Goal: Transaction & Acquisition: Purchase product/service

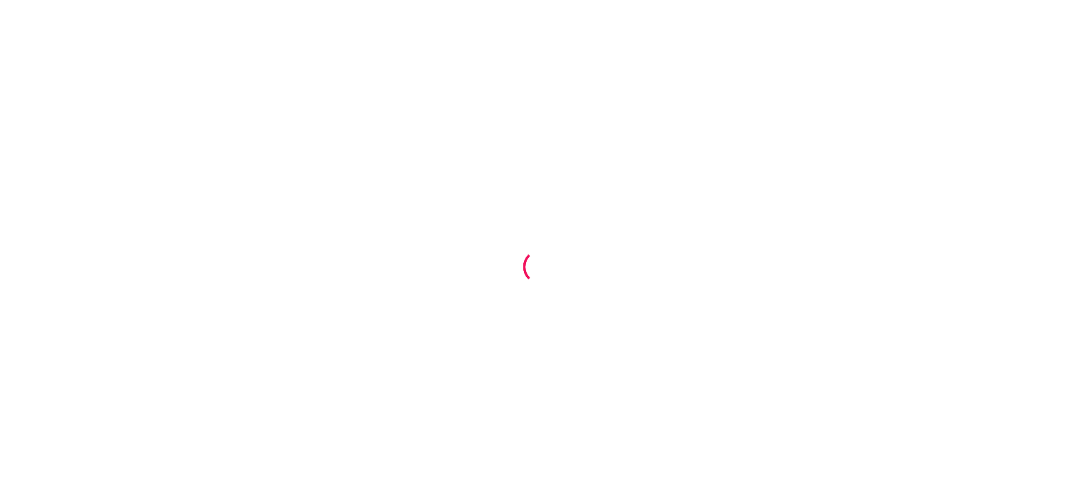
scroll to position [55, 0]
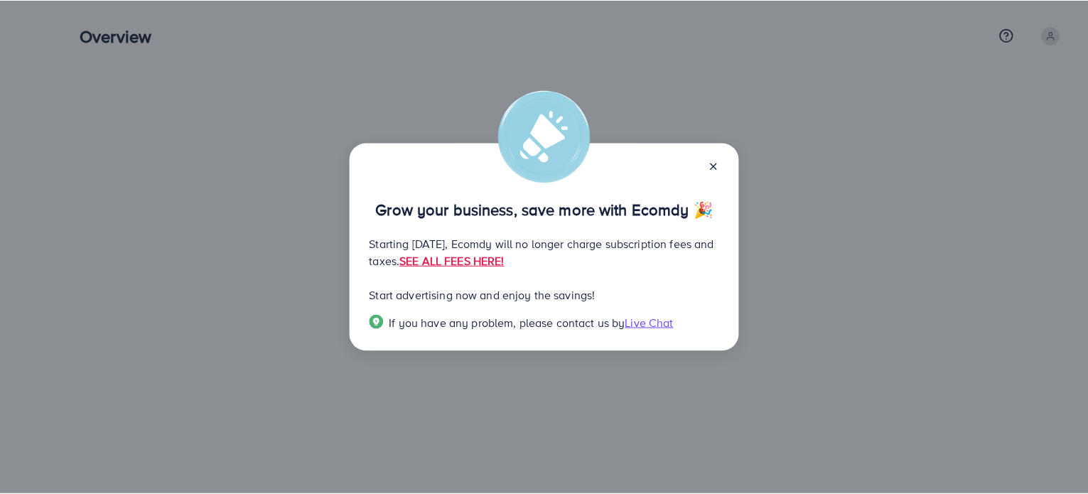
scroll to position [55, 0]
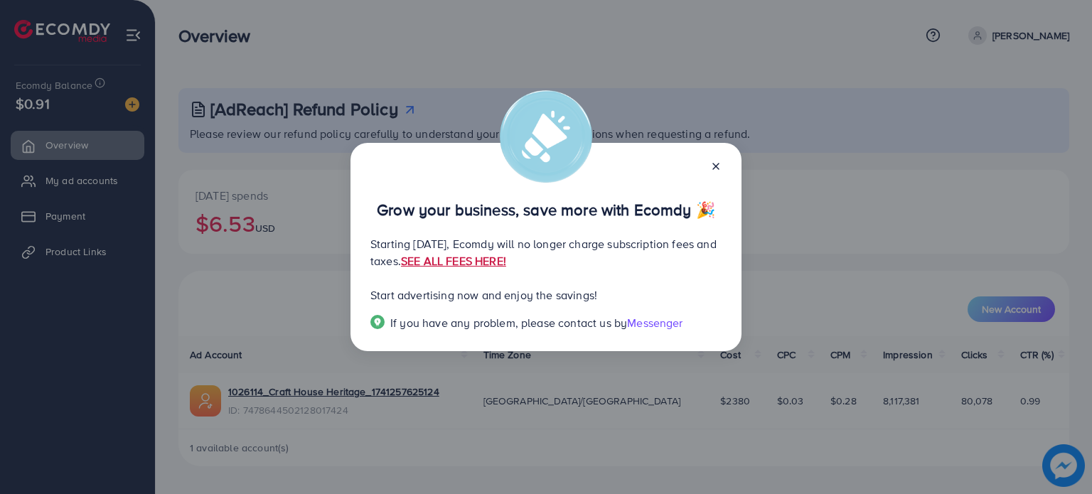
click at [506, 255] on link "SEE ALL FEES HERE!" at bounding box center [453, 261] width 105 height 16
click at [714, 170] on icon at bounding box center [715, 166] width 11 height 11
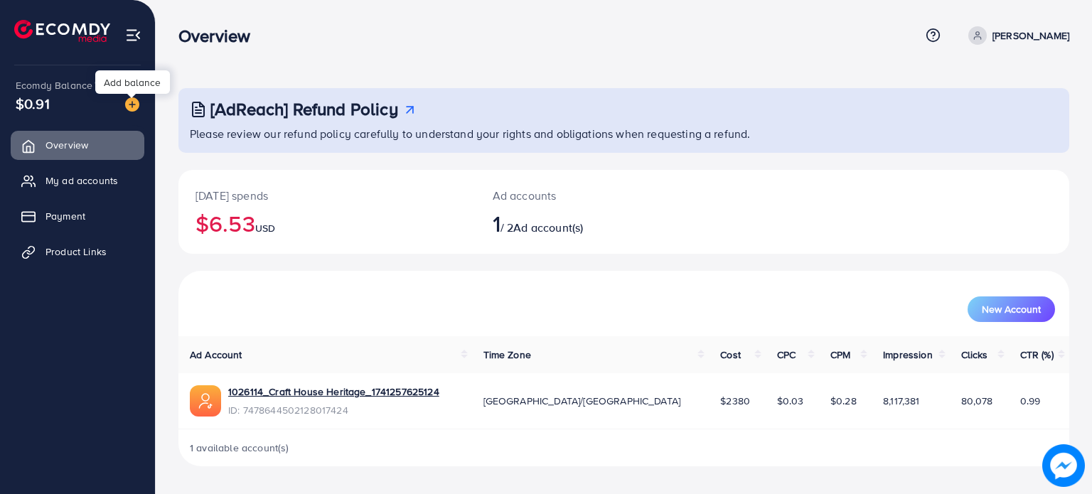
click at [132, 109] on img at bounding box center [132, 104] width 14 height 14
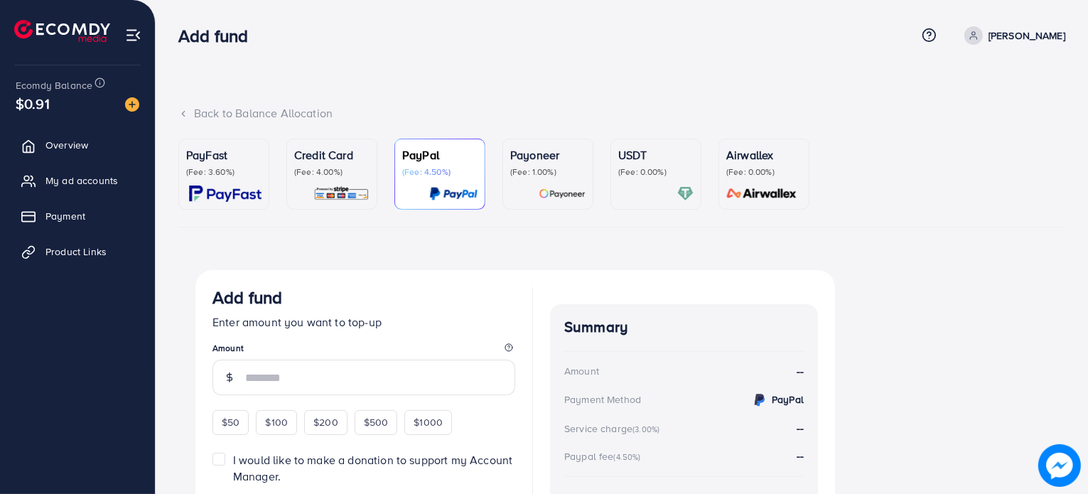
click at [665, 183] on div "USDT (Fee: 0.00%)" at bounding box center [656, 173] width 75 height 55
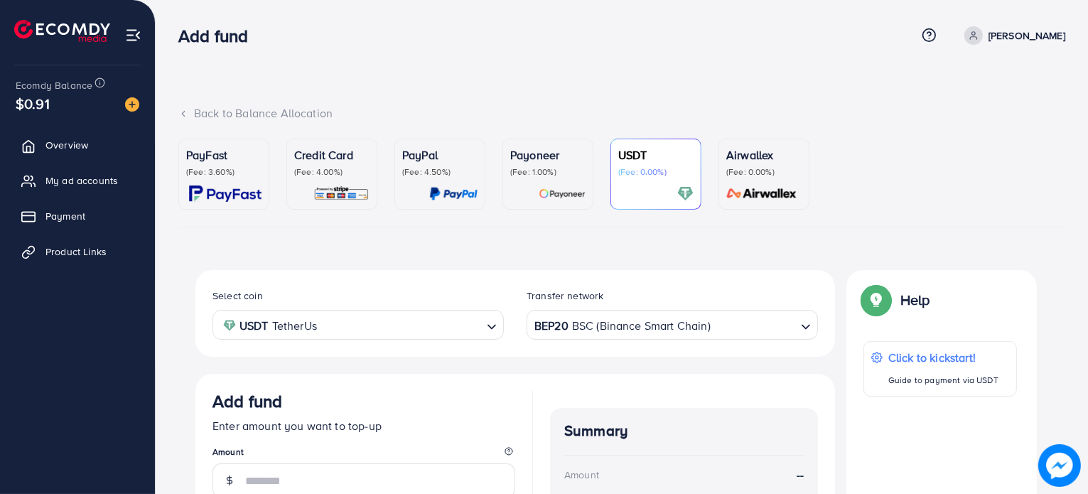
click at [620, 327] on div "BEP20 BSC (Binance Smart Chain)" at bounding box center [664, 323] width 265 height 25
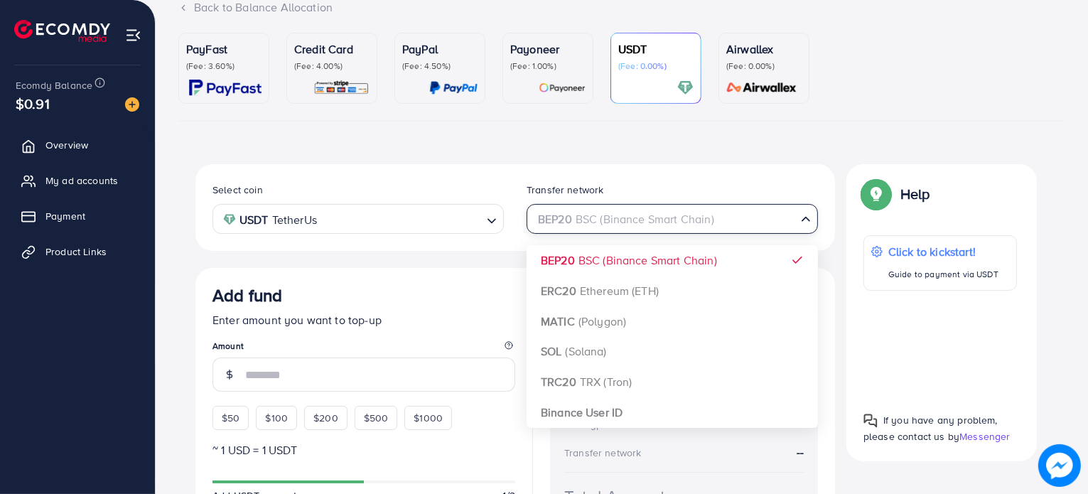
scroll to position [142, 0]
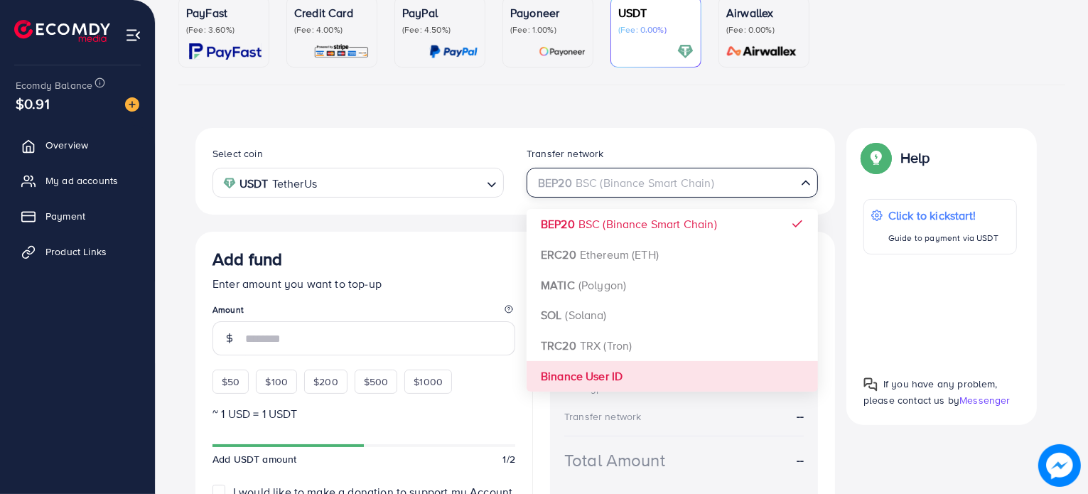
click at [578, 387] on div "Select coin USDT TetherUs Loading... Transfer network BEP20 BSC (Binance Smart …" at bounding box center [516, 352] width 640 height 449
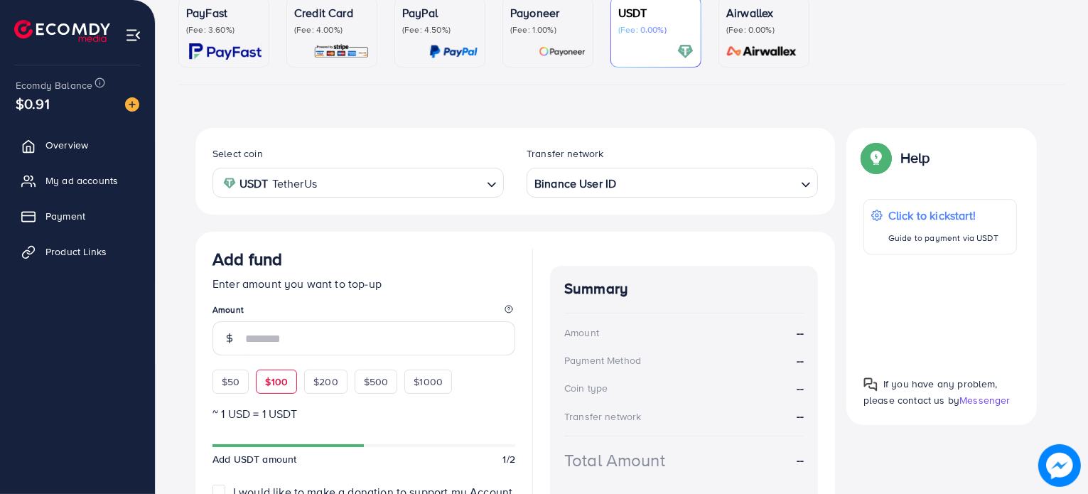
click at [265, 381] on span "$100" at bounding box center [276, 382] width 23 height 14
type input "***"
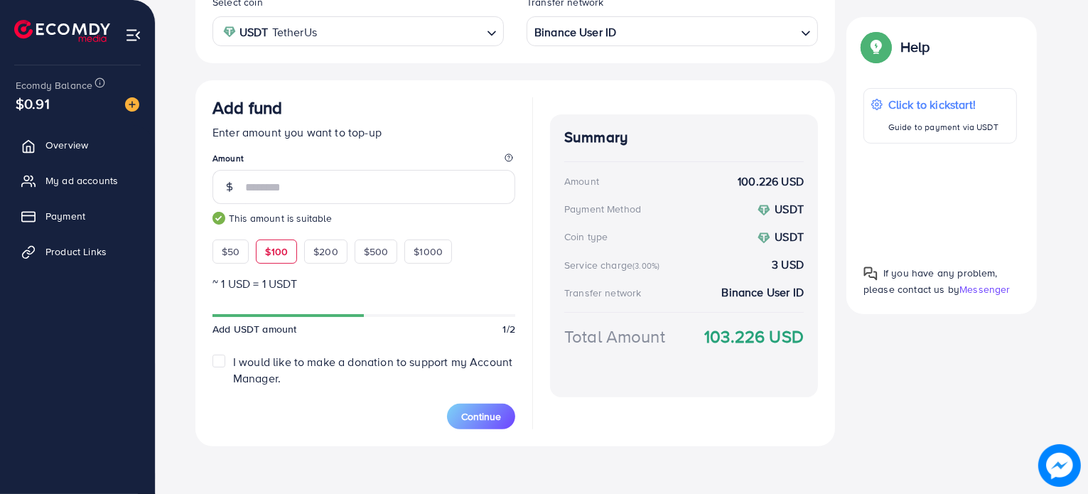
scroll to position [296, 0]
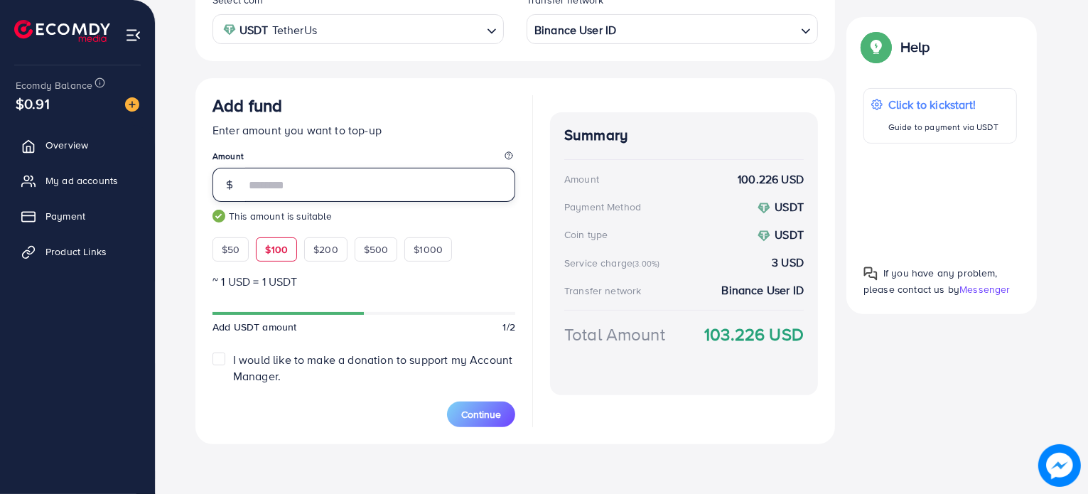
type textarea "*"
drag, startPoint x: 252, startPoint y: 188, endPoint x: 267, endPoint y: 195, distance: 15.6
click at [267, 195] on input "***" at bounding box center [380, 185] width 270 height 34
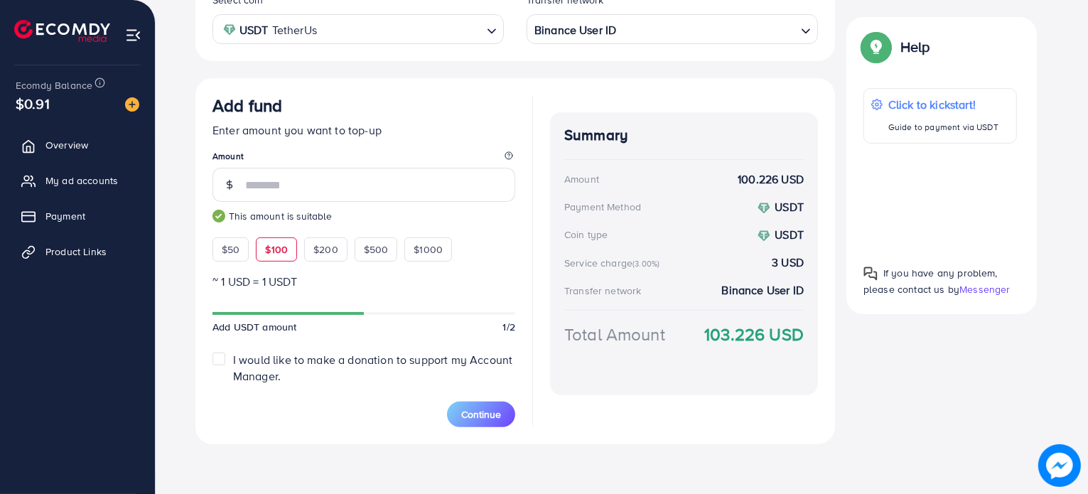
click at [417, 288] on p "~ 1 USD = 1 USDT" at bounding box center [364, 281] width 303 height 17
click at [496, 422] on button "Continue" at bounding box center [481, 415] width 68 height 26
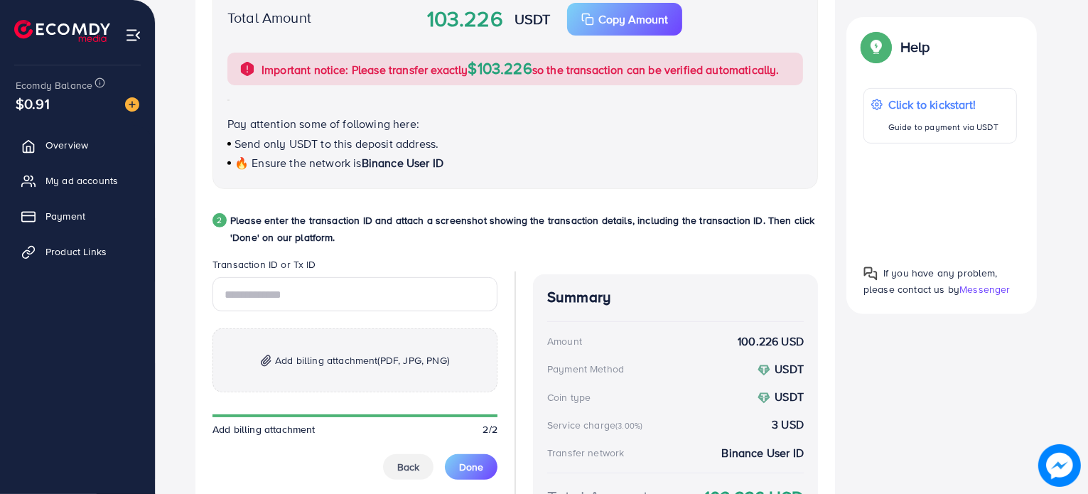
scroll to position [580, 0]
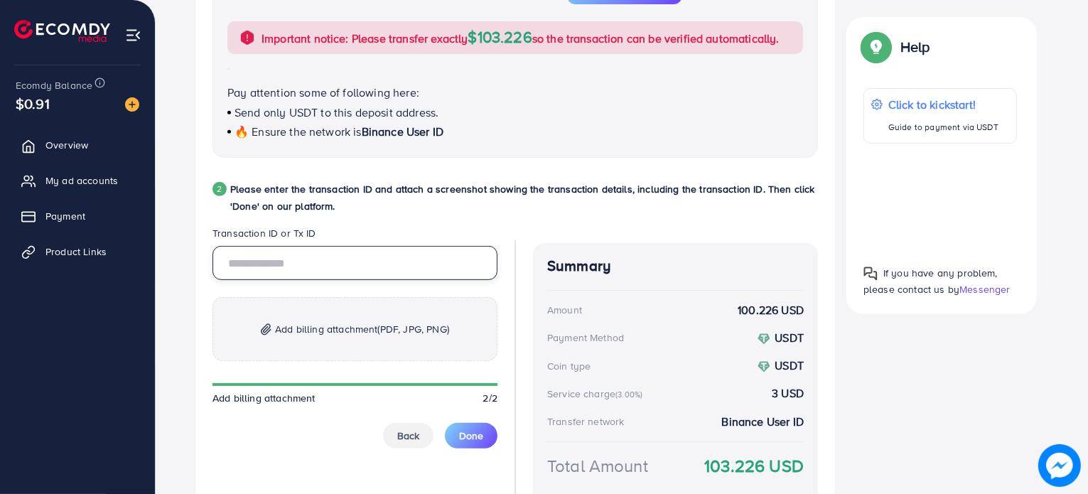
click at [378, 274] on input "text" at bounding box center [355, 263] width 285 height 34
paste input "**********"
type input "**********"
click at [349, 323] on span "Add billing attachment (PDF, JPG, PNG)" at bounding box center [362, 329] width 174 height 17
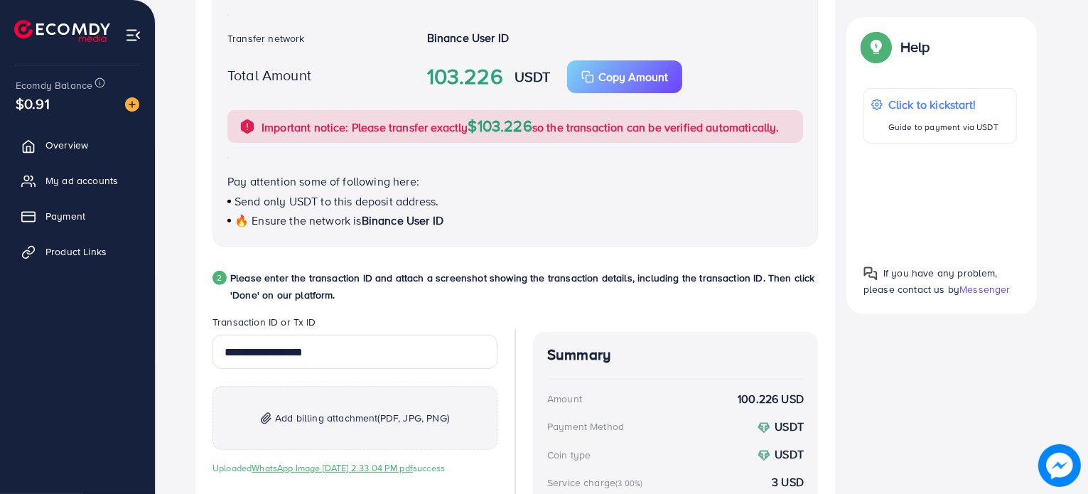
scroll to position [680, 0]
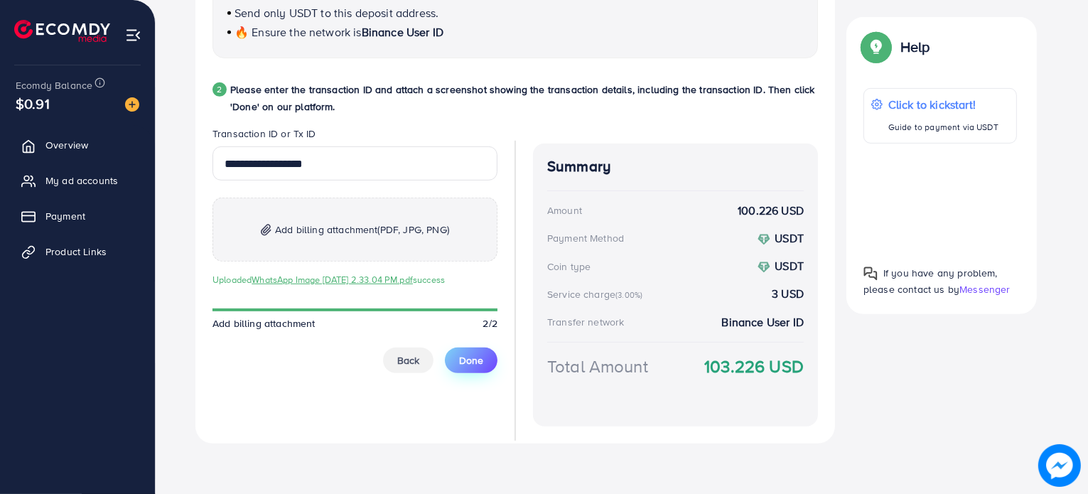
click at [474, 363] on span "Done" at bounding box center [471, 360] width 24 height 14
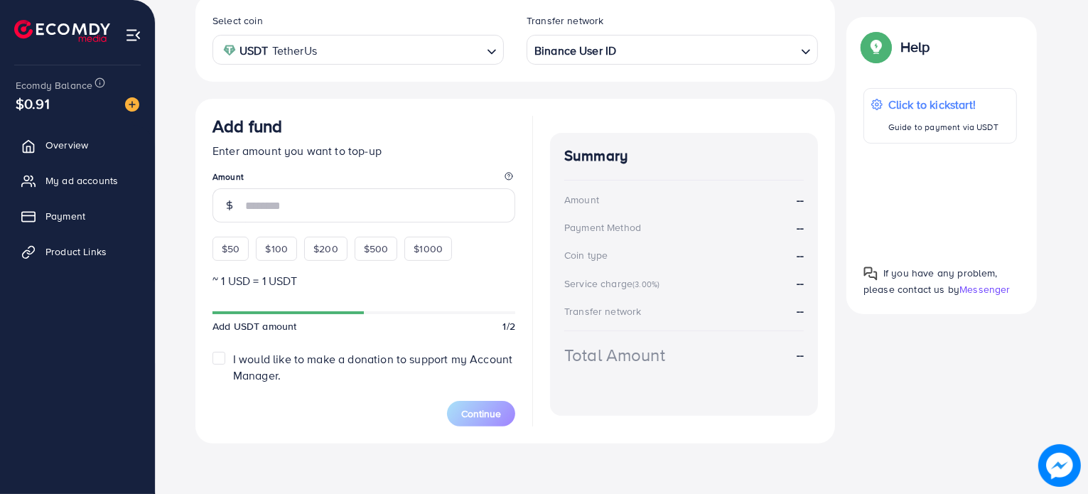
scroll to position [0, 0]
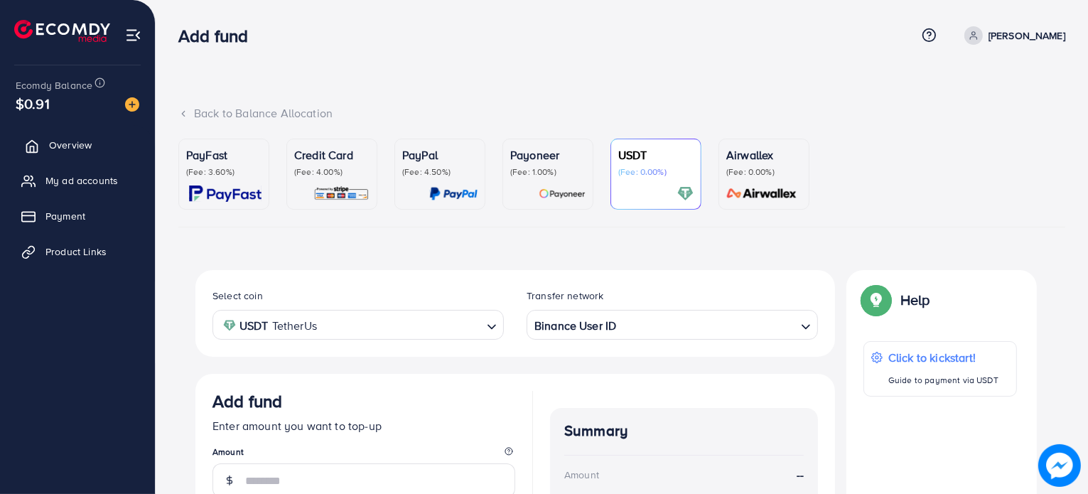
click at [71, 133] on link "Overview" at bounding box center [78, 145] width 134 height 28
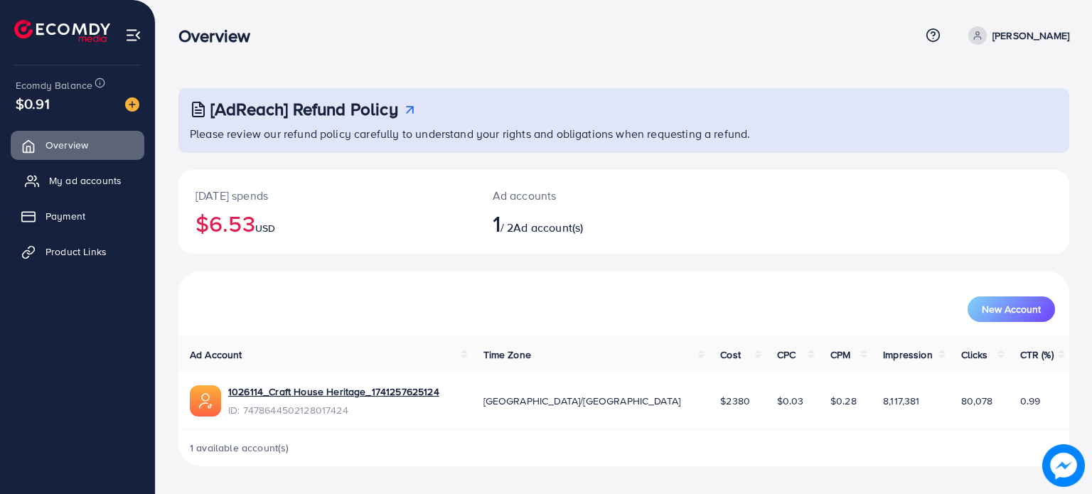
click at [76, 176] on span "My ad accounts" at bounding box center [85, 180] width 73 height 14
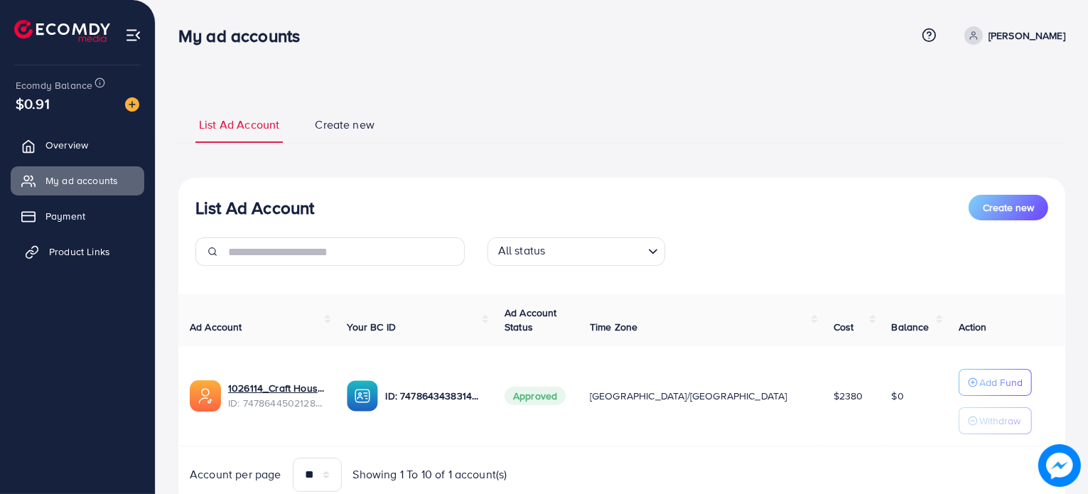
click at [82, 255] on span "Product Links" at bounding box center [79, 252] width 61 height 14
